Goal: Obtain resource: Obtain resource

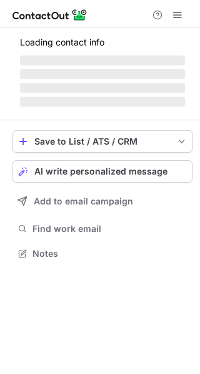
scroll to position [241, 200]
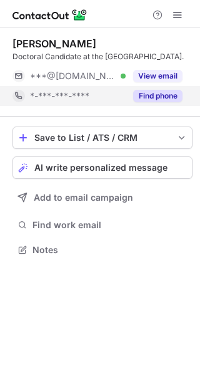
scroll to position [6, 6]
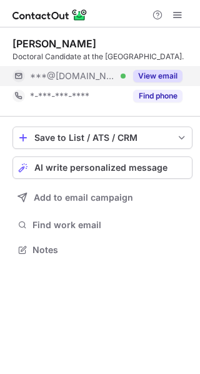
click at [163, 70] on button "View email" at bounding box center [157, 76] width 49 height 12
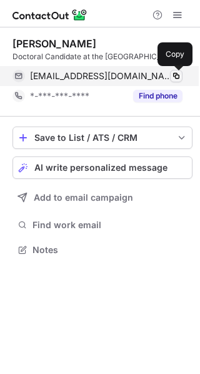
click at [175, 74] on span at bounding box center [176, 76] width 10 height 10
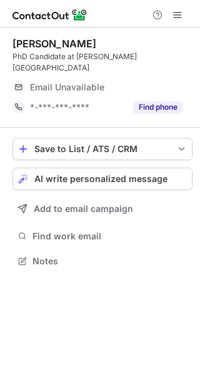
scroll to position [6, 6]
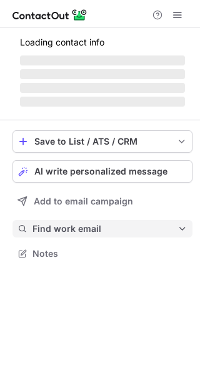
scroll to position [272, 200]
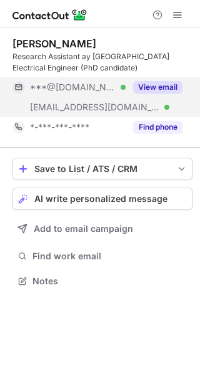
click at [165, 82] on button "View email" at bounding box center [157, 87] width 49 height 12
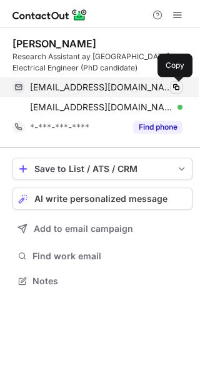
click at [177, 84] on span at bounding box center [176, 87] width 10 height 10
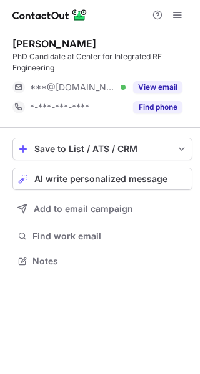
scroll to position [252, 200]
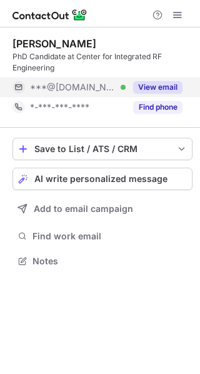
click at [170, 83] on button "View email" at bounding box center [157, 87] width 49 height 12
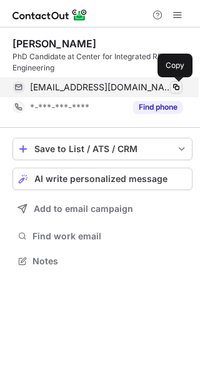
click at [175, 87] on span at bounding box center [176, 87] width 10 height 10
